Goal: Check status

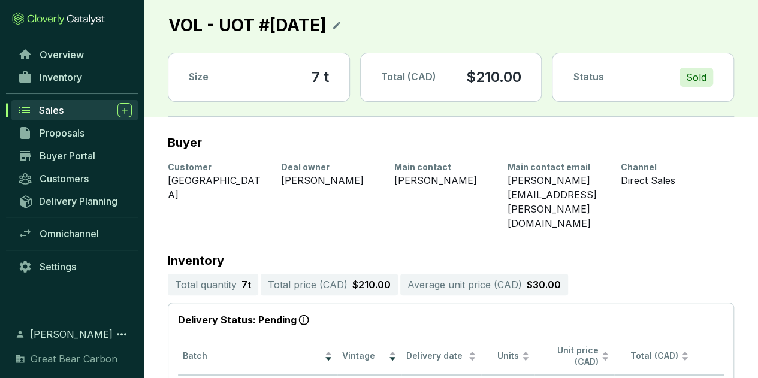
click at [55, 108] on span "Sales" at bounding box center [51, 110] width 25 height 12
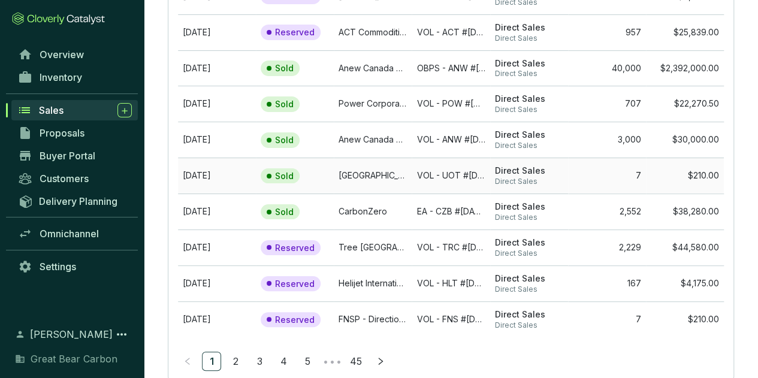
scroll to position [180, 0]
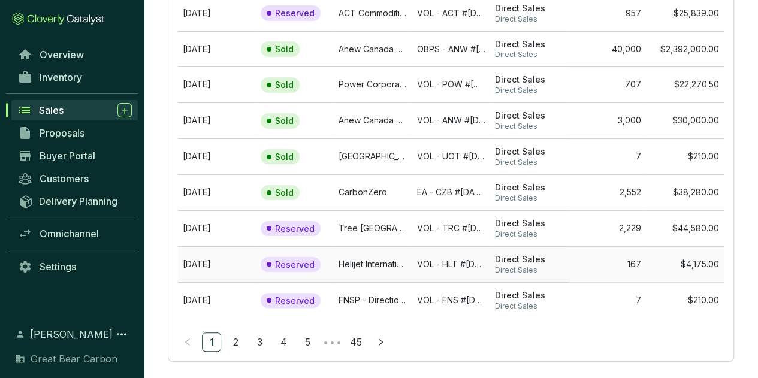
click at [297, 262] on p "Reserved" at bounding box center [295, 264] width 40 height 11
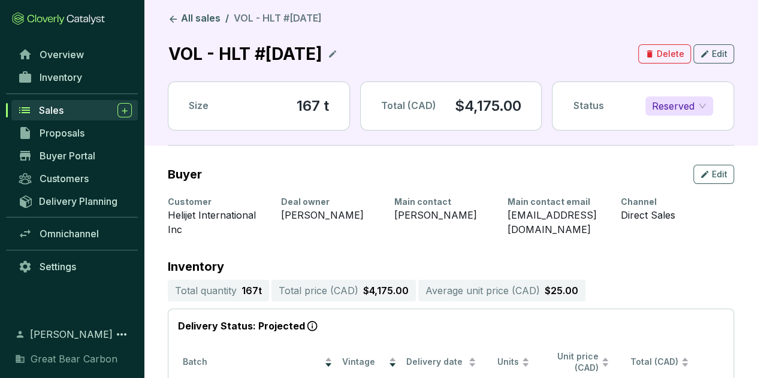
click at [707, 102] on div "Reserved" at bounding box center [679, 105] width 68 height 19
click at [492, 167] on section "Buyer Edit" at bounding box center [451, 174] width 566 height 19
click at [91, 111] on div "Sales" at bounding box center [85, 110] width 93 height 14
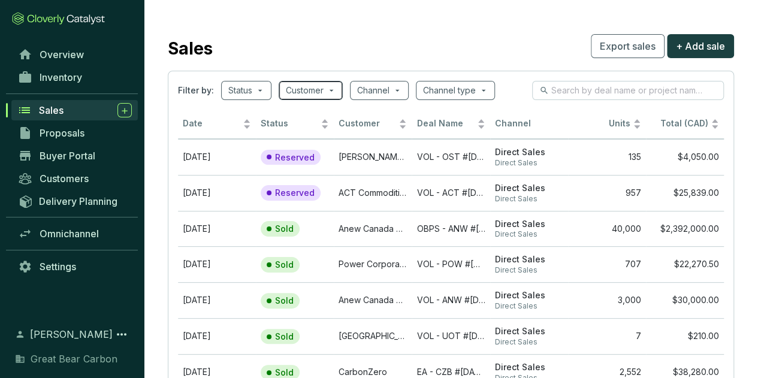
click at [331, 91] on span at bounding box center [311, 90] width 50 height 18
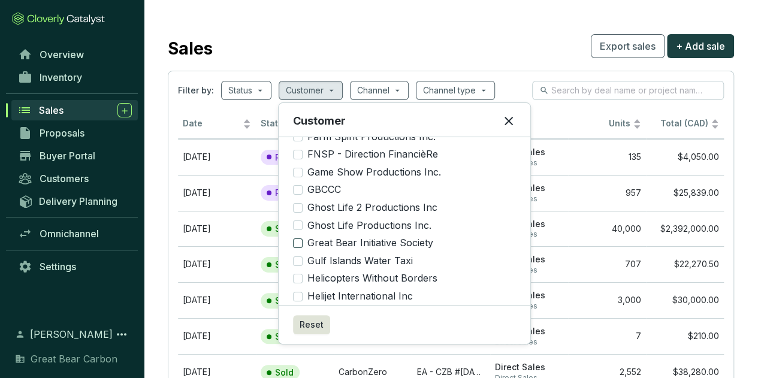
scroll to position [479, 0]
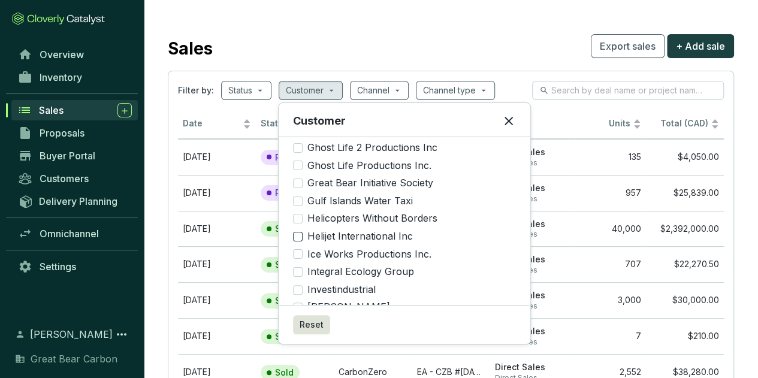
click at [297, 232] on input "Helijet International Inc" at bounding box center [298, 237] width 10 height 10
checkbox input "true"
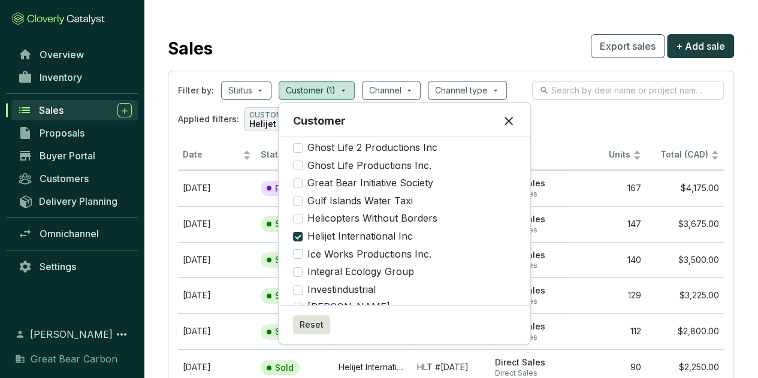
click at [427, 26] on section "Sales Export sales + Add sale Filter by: Status Customer (1) Channel Channel ty…" at bounding box center [451, 302] width 614 height 604
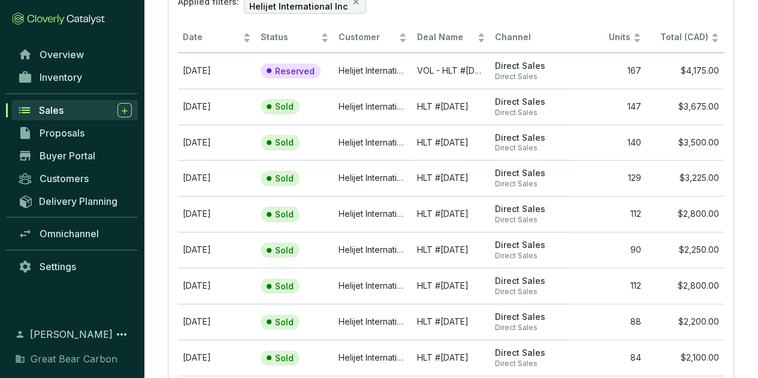
scroll to position [43, 0]
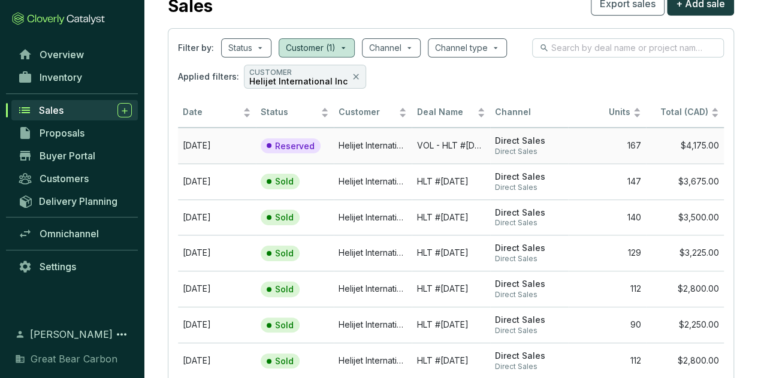
click at [362, 140] on td "Helijet International Inc" at bounding box center [373, 146] width 78 height 36
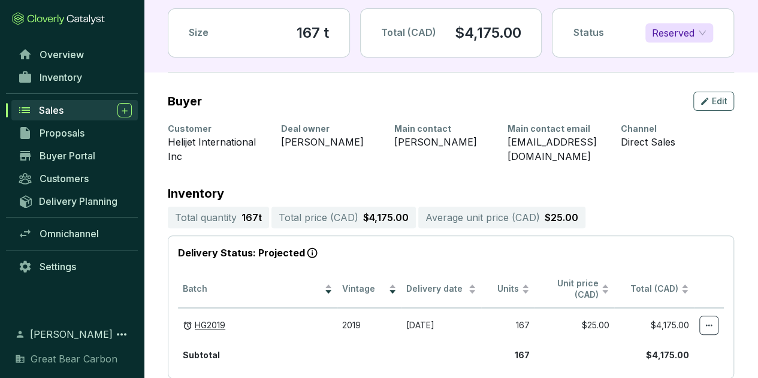
scroll to position [56, 0]
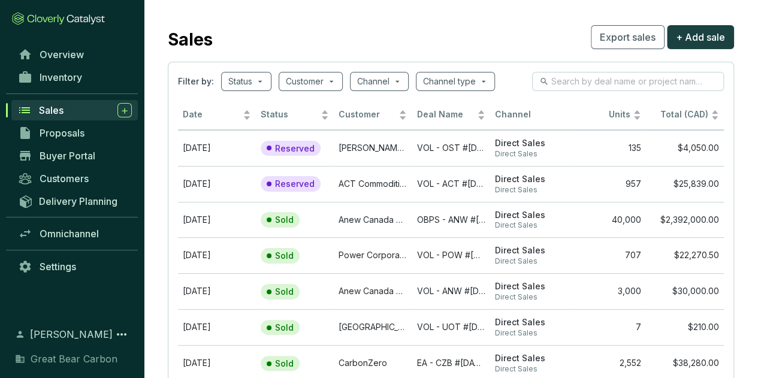
scroll to position [4, 0]
